Goal: Task Accomplishment & Management: Complete application form

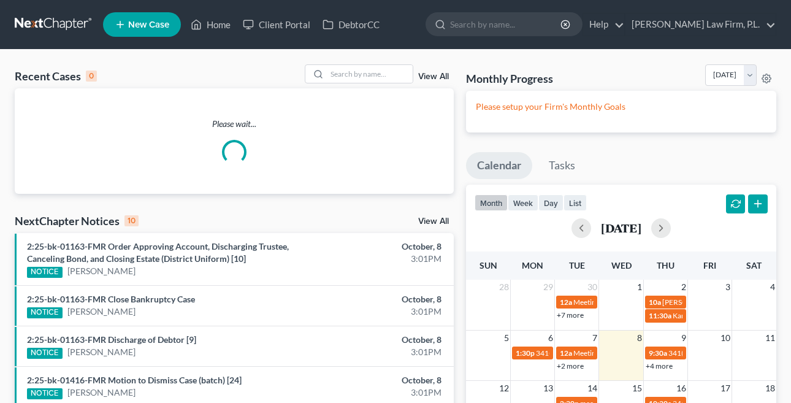
click at [155, 20] on span "New Case" at bounding box center [148, 24] width 41 height 9
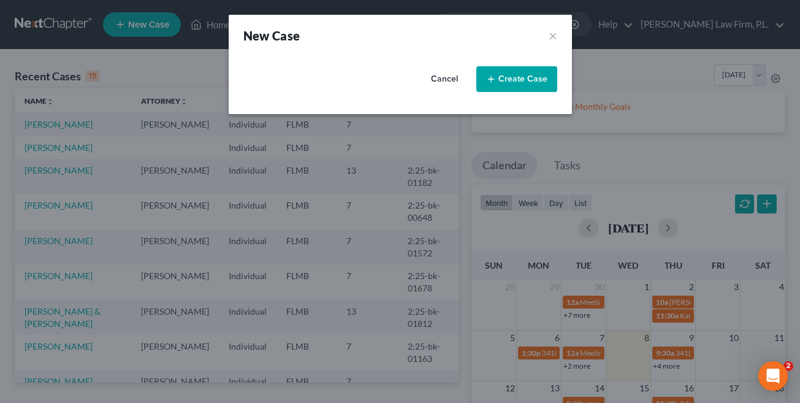
select select "15"
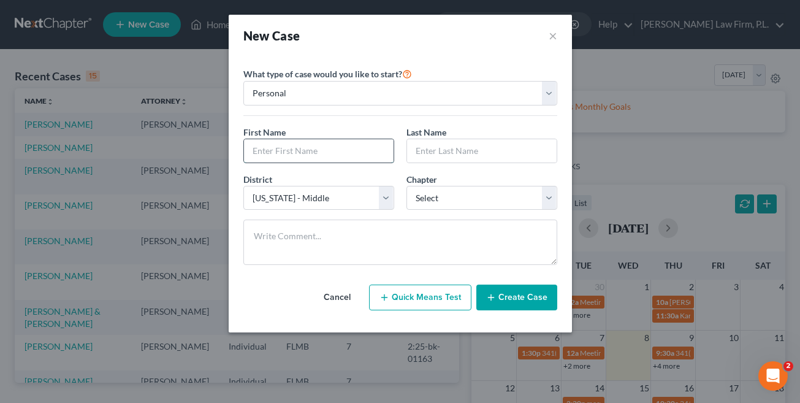
click at [315, 154] on input "text" at bounding box center [319, 150] width 150 height 23
type input "[PERSON_NAME]"
type input "o"
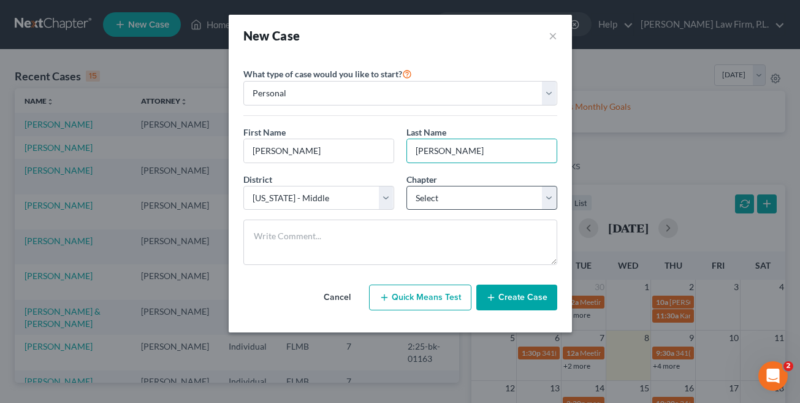
type input "[PERSON_NAME]"
click at [434, 207] on select "Select 7 11 12 13" at bounding box center [481, 198] width 151 height 25
select select "0"
click at [406, 186] on select "Select 7 11 12 13" at bounding box center [481, 198] width 151 height 25
click at [527, 295] on button "Create Case" at bounding box center [516, 297] width 81 height 26
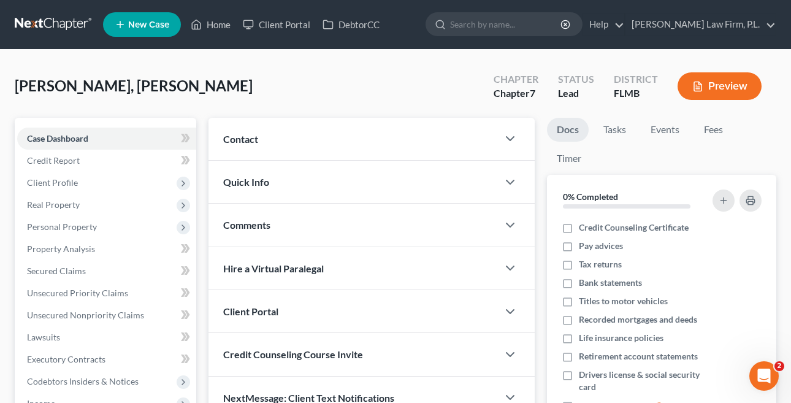
click at [297, 133] on div "Contact" at bounding box center [352, 139] width 289 height 42
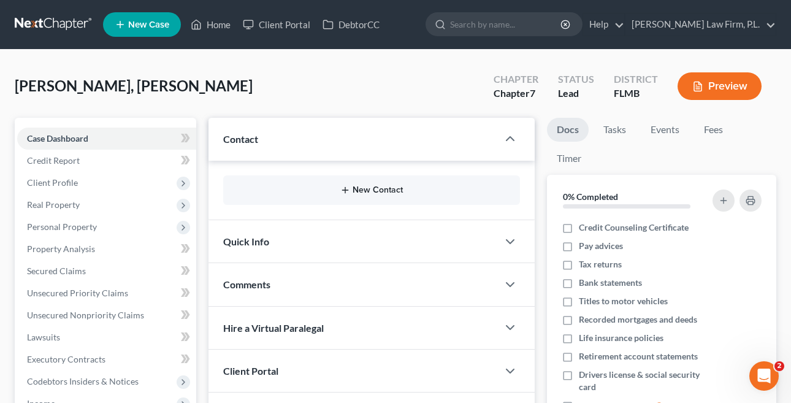
click at [367, 186] on button "New Contact" at bounding box center [371, 190] width 277 height 10
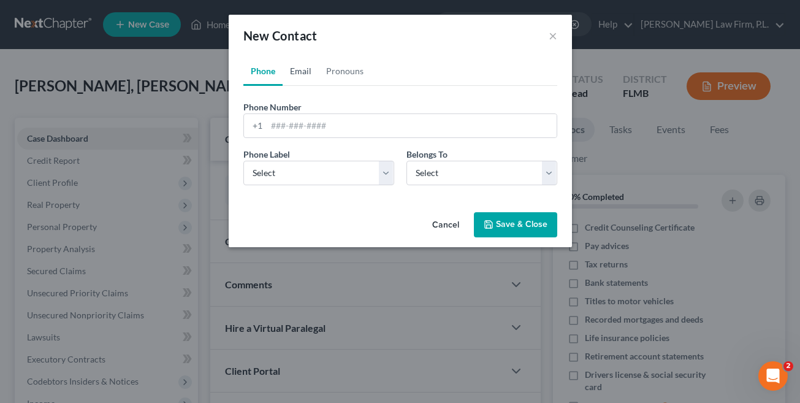
click at [300, 76] on link "Email" at bounding box center [301, 70] width 36 height 29
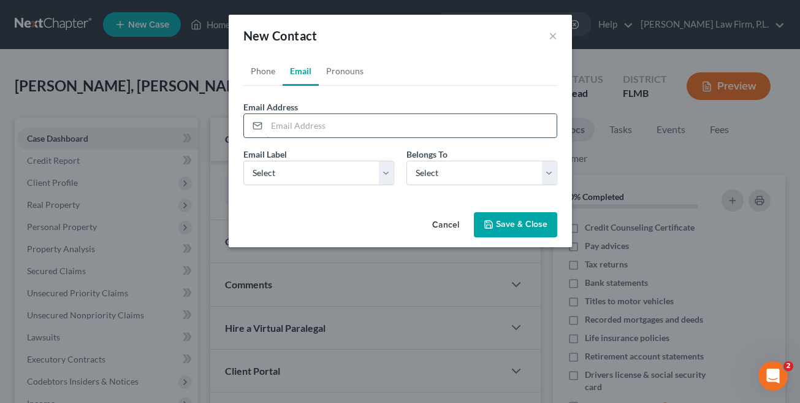
click at [316, 121] on input "email" at bounding box center [412, 125] width 290 height 23
paste input "[EMAIL_ADDRESS][DOMAIN_NAME]"
type input "[EMAIL_ADDRESS][DOMAIN_NAME]"
click at [306, 170] on select "Select Home Work Other" at bounding box center [318, 173] width 151 height 25
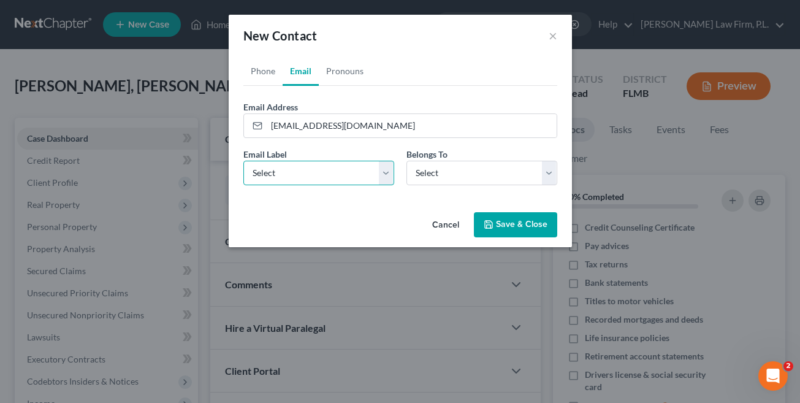
select select "0"
click at [243, 161] on select "Select Home Work Other" at bounding box center [318, 173] width 151 height 25
click at [433, 173] on select "Select Client Other" at bounding box center [481, 173] width 151 height 25
select select "0"
click at [406, 161] on select "Select Client Other" at bounding box center [481, 173] width 151 height 25
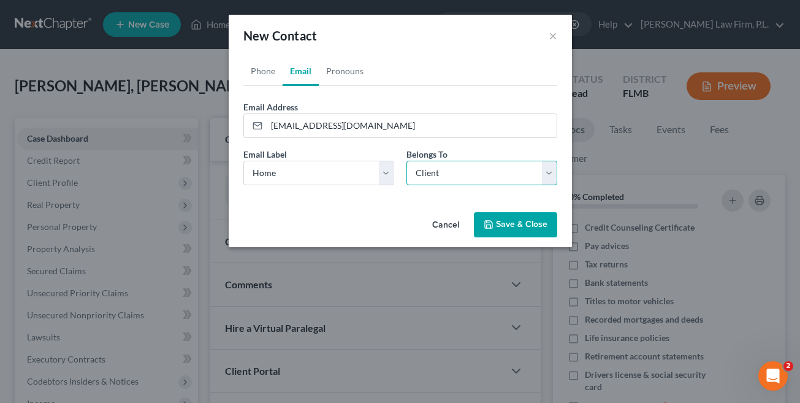
select select "0"
click at [259, 78] on link "Phone" at bounding box center [262, 70] width 39 height 29
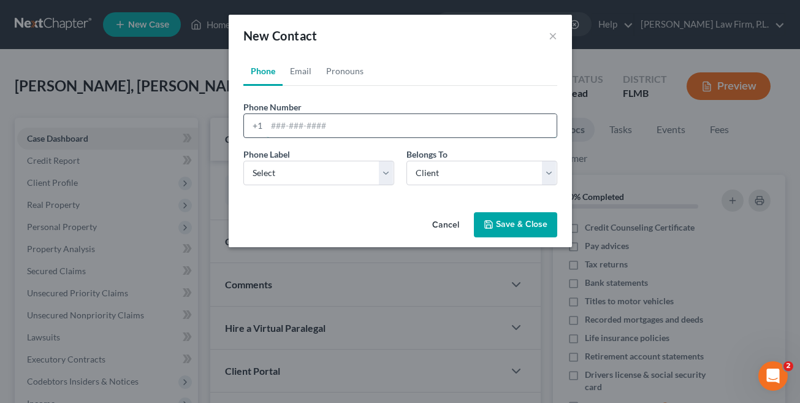
click at [291, 120] on input "tel" at bounding box center [412, 125] width 290 height 23
paste input "[PHONE_NUMBER]"
click at [277, 125] on input "[PHONE_NUMBER]" at bounding box center [412, 125] width 290 height 23
type input "[PHONE_NUMBER]"
click at [300, 173] on select "Select Mobile Home Work Other" at bounding box center [318, 173] width 151 height 25
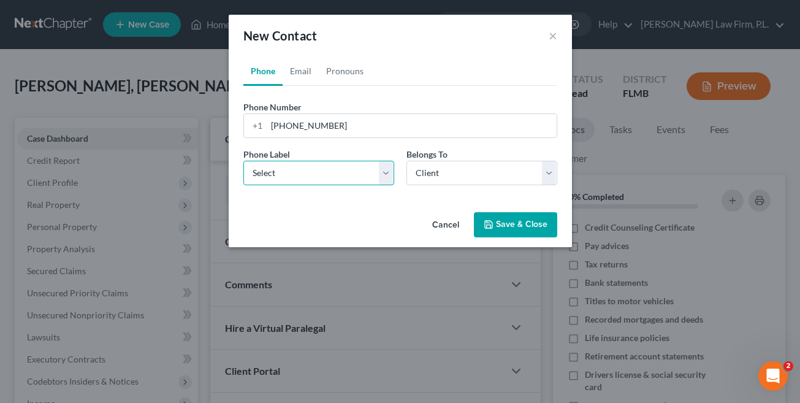
select select "0"
click at [243, 161] on select "Select Mobile Home Work Other" at bounding box center [318, 173] width 151 height 25
click at [506, 227] on button "Save & Close" at bounding box center [515, 225] width 83 height 26
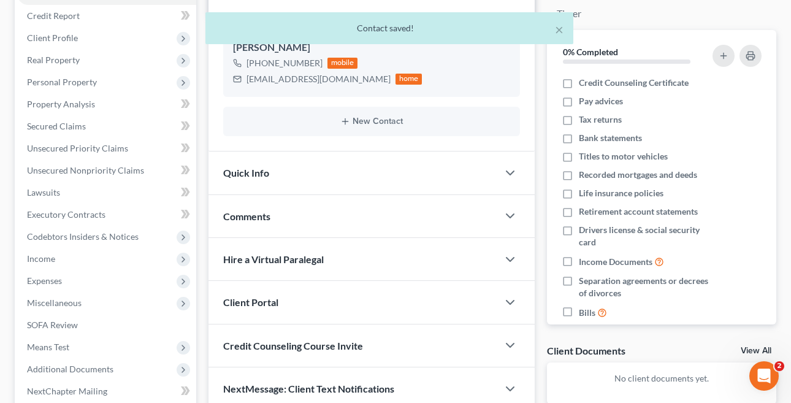
scroll to position [161, 0]
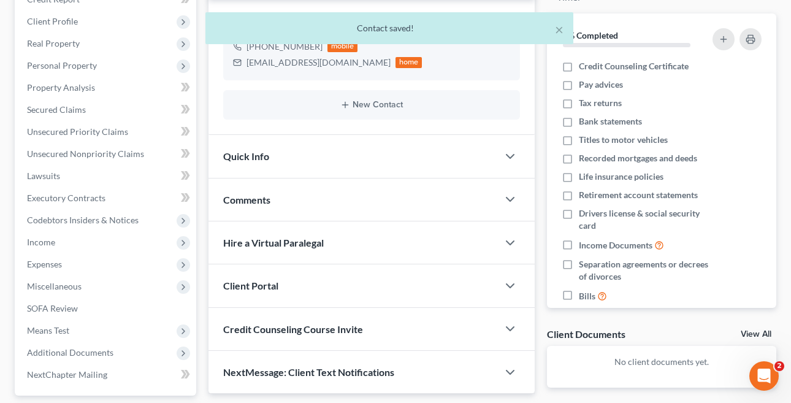
click at [327, 288] on div "Client Portal" at bounding box center [352, 285] width 289 height 42
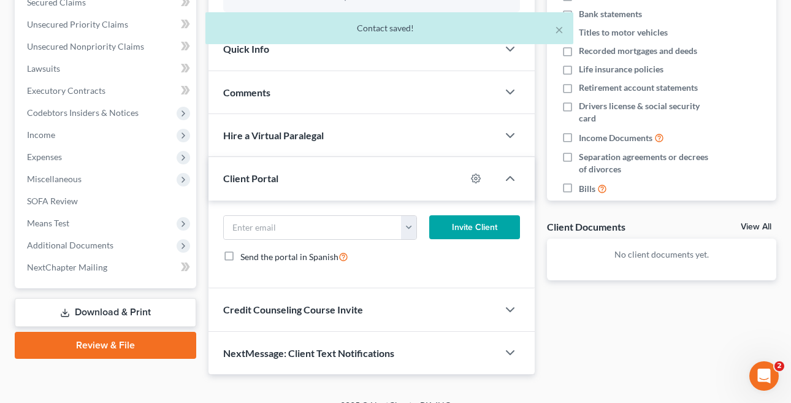
scroll to position [277, 0]
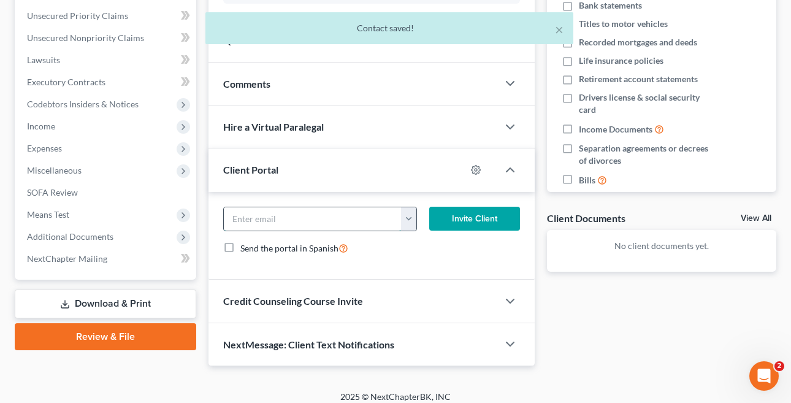
click at [316, 219] on input "email" at bounding box center [313, 218] width 178 height 23
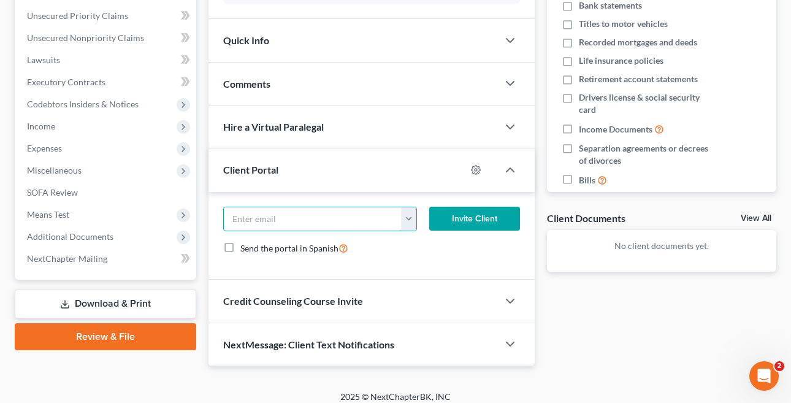
paste input "[EMAIL_ADDRESS][DOMAIN_NAME]"
type input "[EMAIL_ADDRESS][DOMAIN_NAME]"
click at [485, 225] on button "Invite Client" at bounding box center [474, 219] width 91 height 25
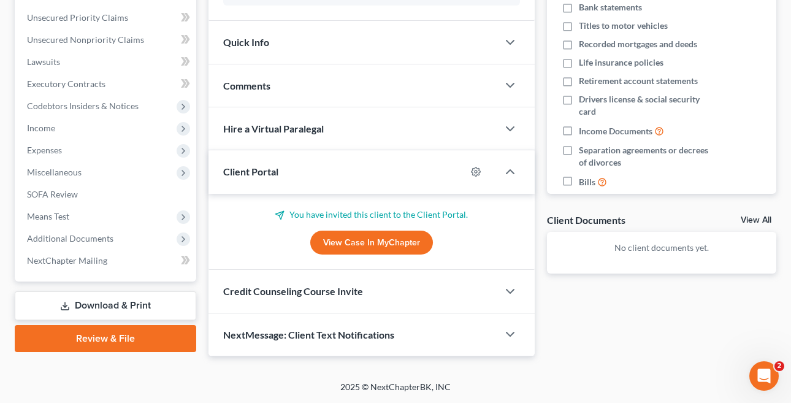
scroll to position [275, 0]
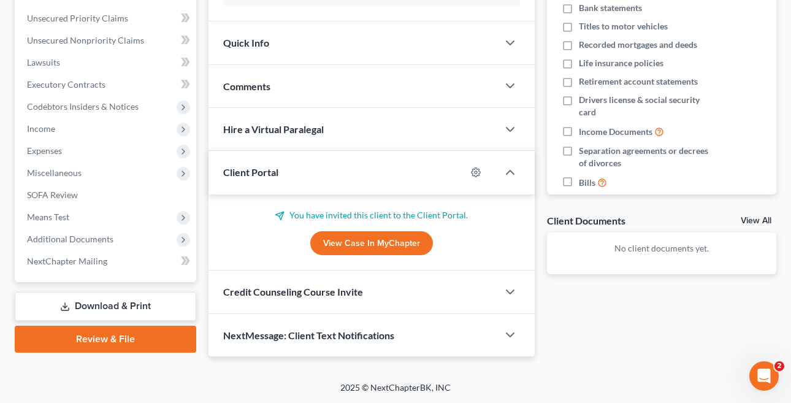
click at [387, 245] on link "View Case in MyChapter" at bounding box center [371, 243] width 123 height 25
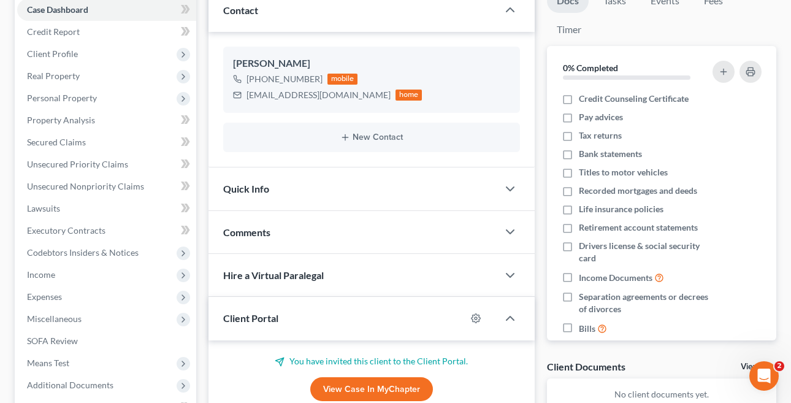
scroll to position [0, 0]
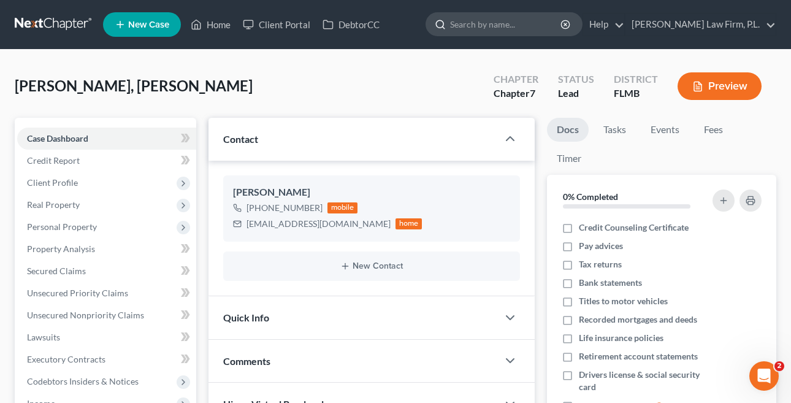
click at [535, 19] on input "search" at bounding box center [506, 24] width 112 height 23
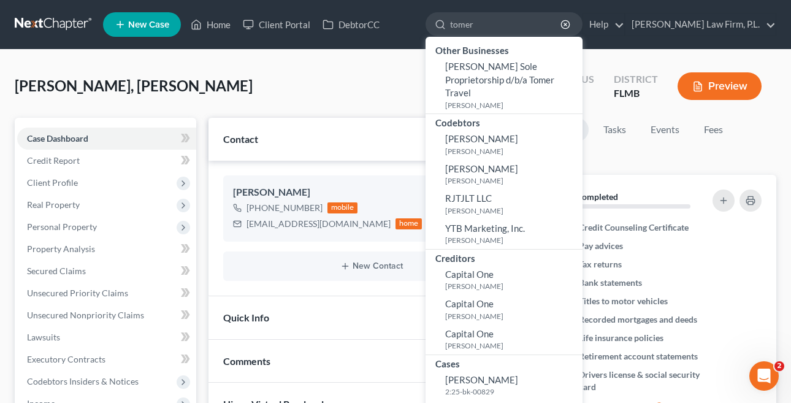
type input "tomer"
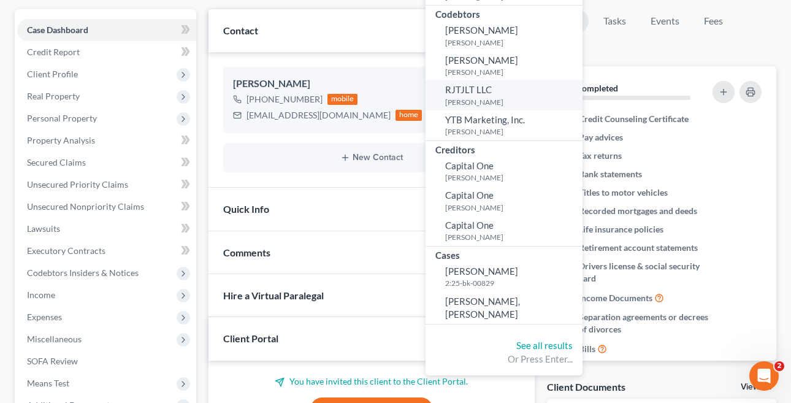
scroll to position [115, 0]
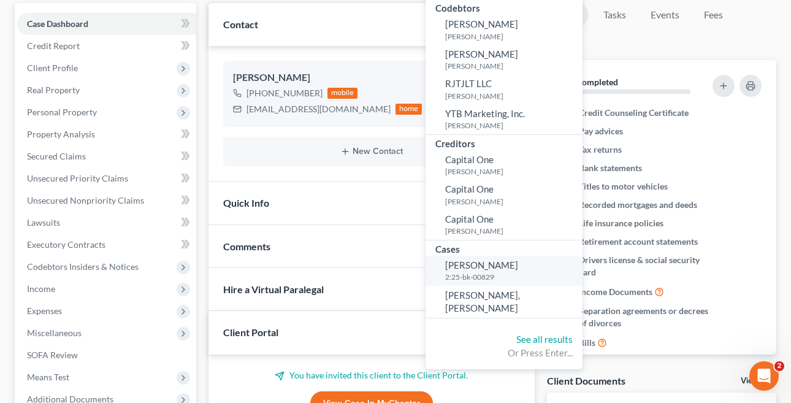
click at [552, 271] on link "[PERSON_NAME] 2:25-bk-00829" at bounding box center [503, 271] width 157 height 30
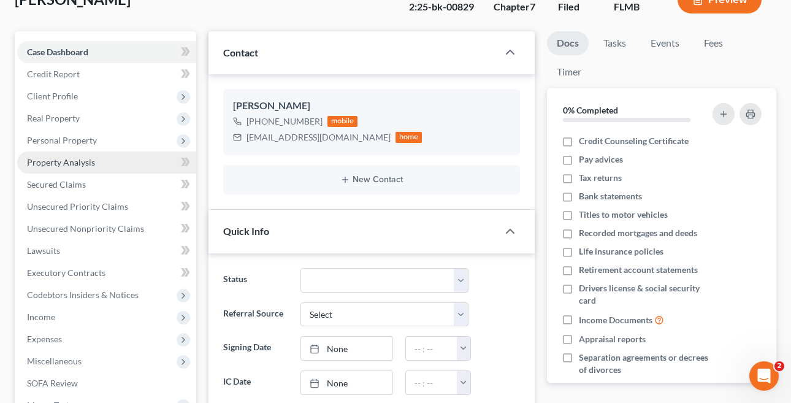
scroll to position [99, 0]
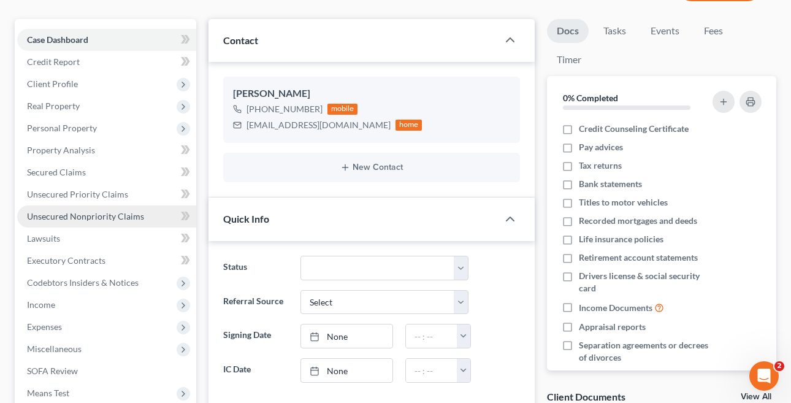
click at [75, 221] on link "Unsecured Nonpriority Claims" at bounding box center [106, 216] width 179 height 22
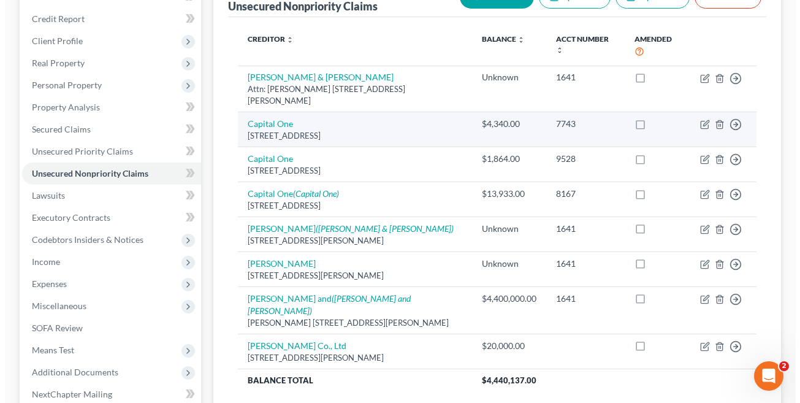
scroll to position [147, 0]
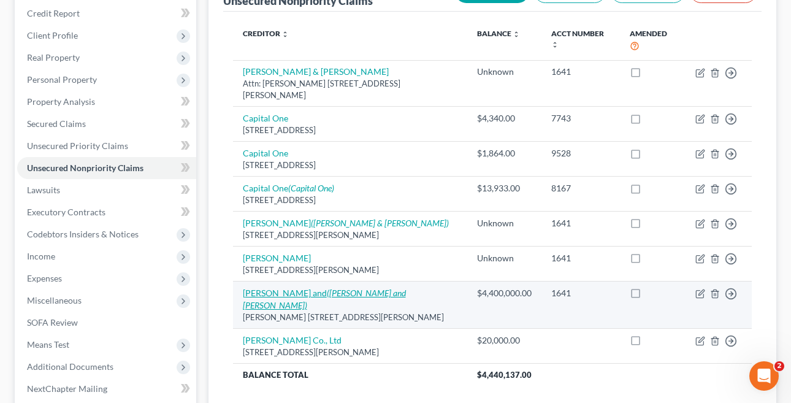
click at [378, 287] on icon "([PERSON_NAME] and [PERSON_NAME])" at bounding box center [324, 298] width 163 height 23
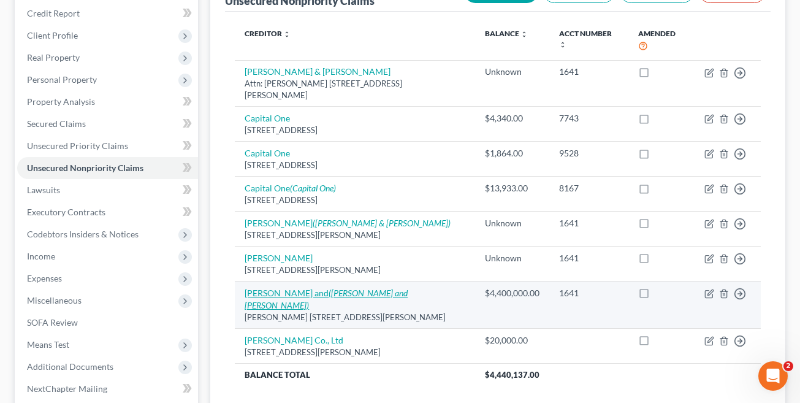
select select "14"
select select "0"
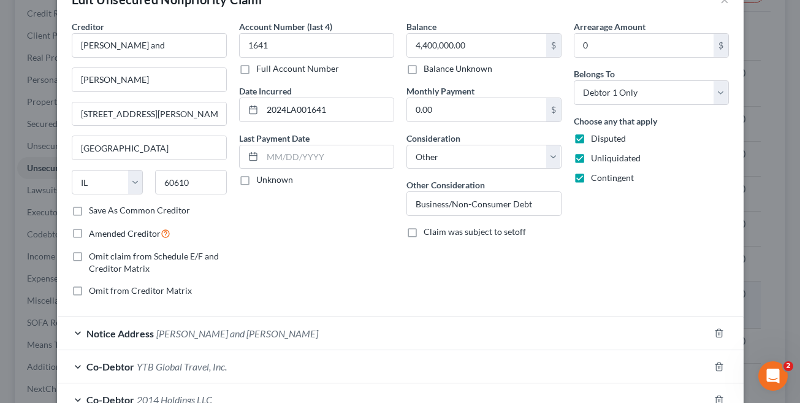
scroll to position [32, 0]
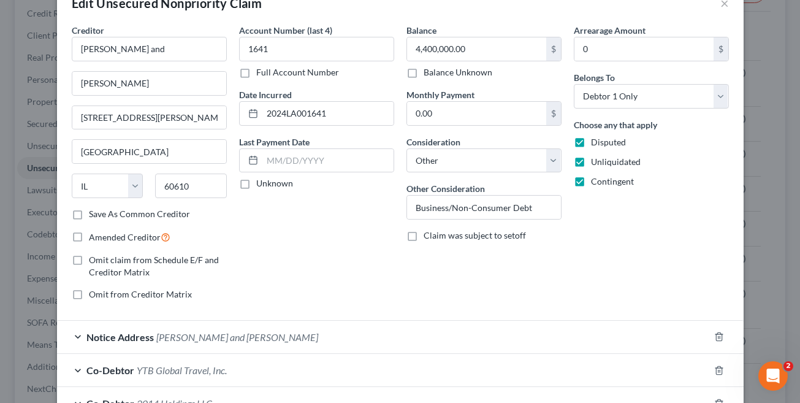
click at [115, 338] on span "Notice Address" at bounding box center [119, 337] width 67 height 12
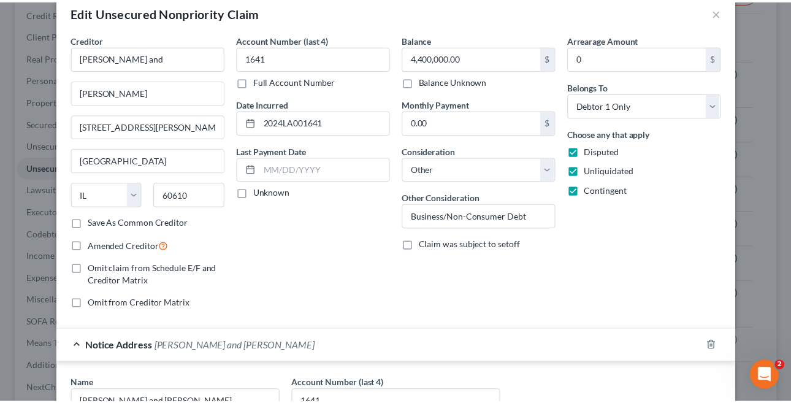
scroll to position [0, 0]
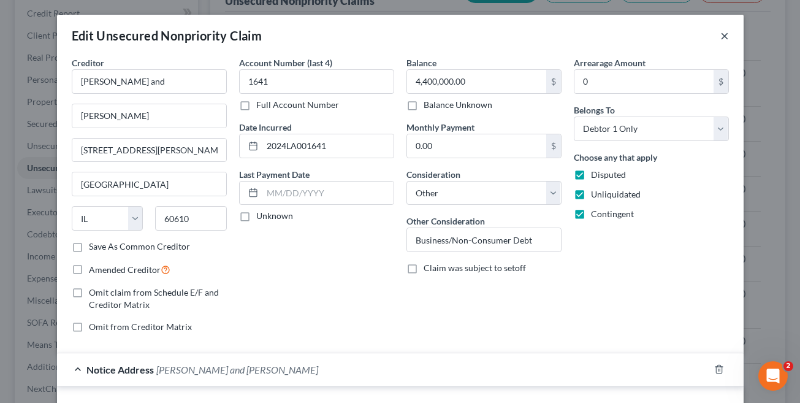
click at [720, 36] on button "×" at bounding box center [724, 35] width 9 height 15
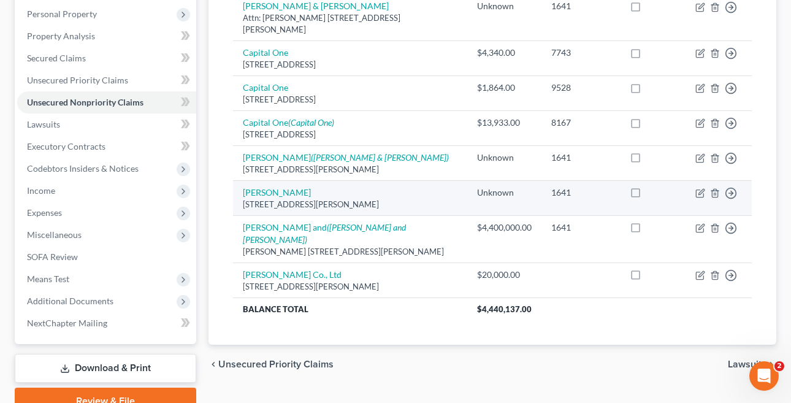
scroll to position [212, 0]
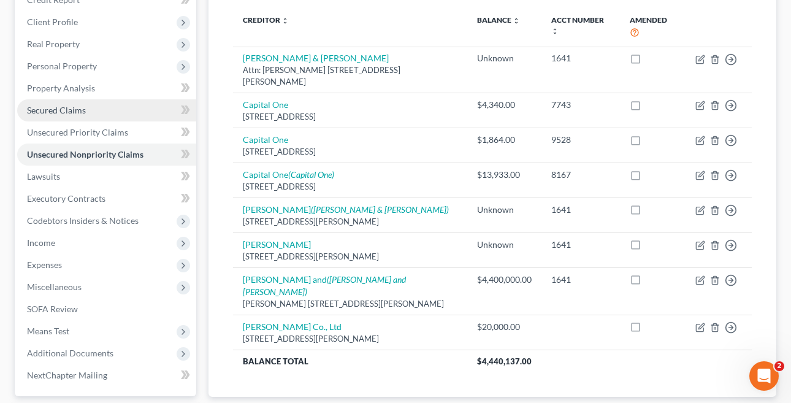
click at [74, 115] on link "Secured Claims" at bounding box center [106, 110] width 179 height 22
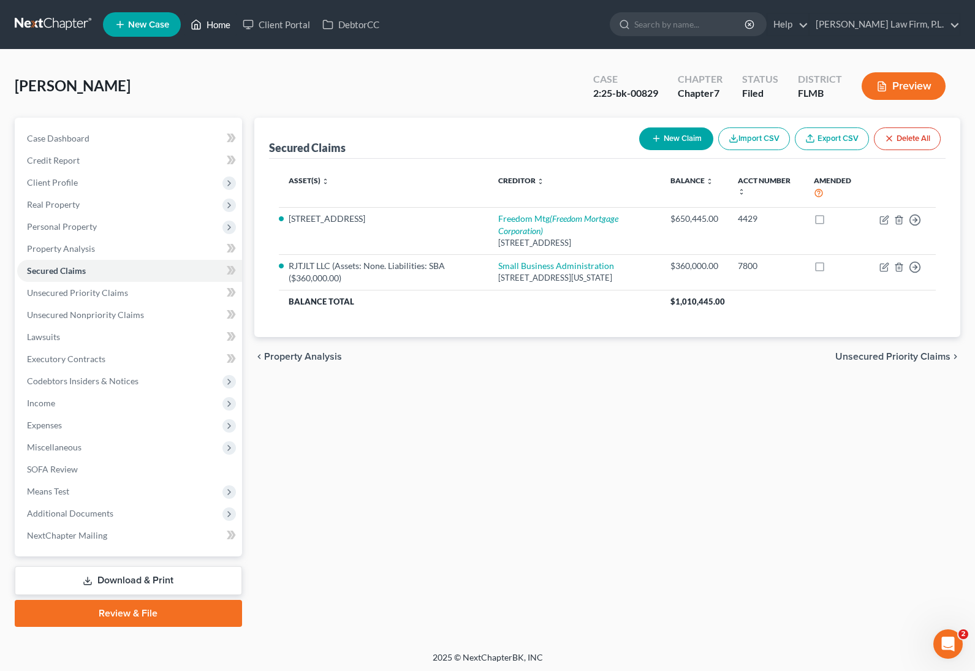
click at [213, 21] on link "Home" at bounding box center [211, 24] width 52 height 22
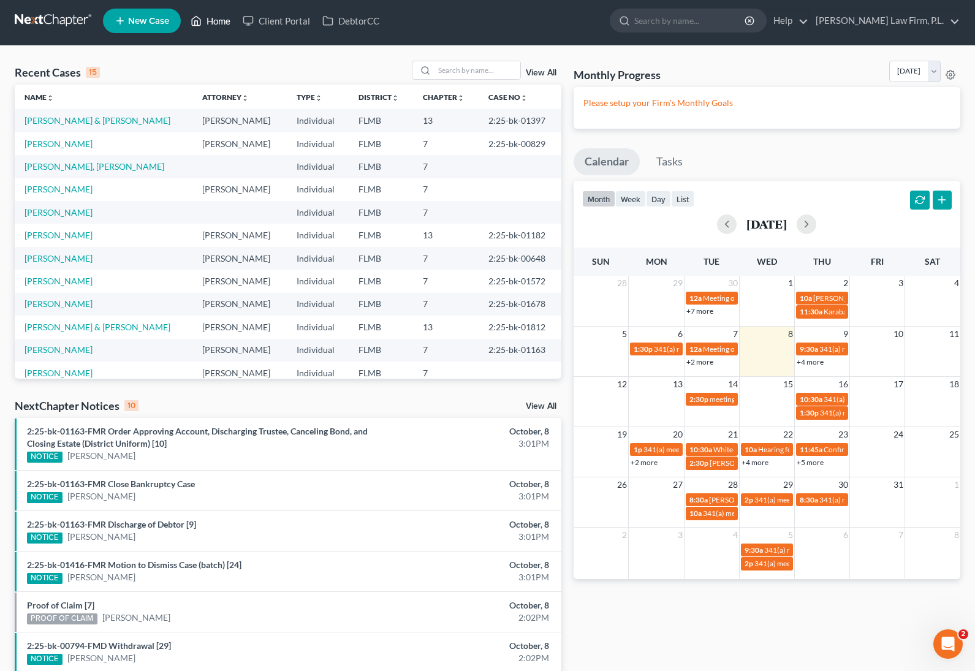
scroll to position [5, 0]
